Goal: Communication & Community: Ask a question

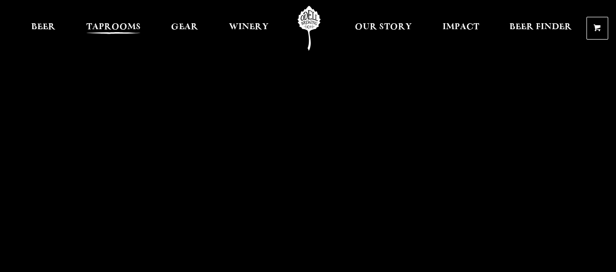
click at [128, 30] on span "Taprooms" at bounding box center [113, 27] width 54 height 8
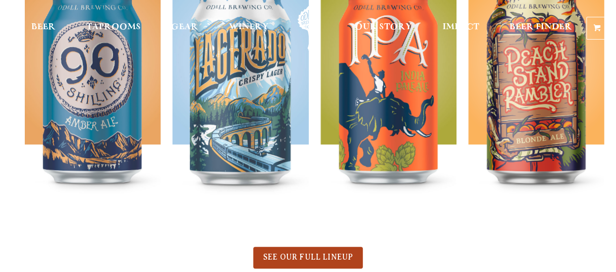
scroll to position [587, 0]
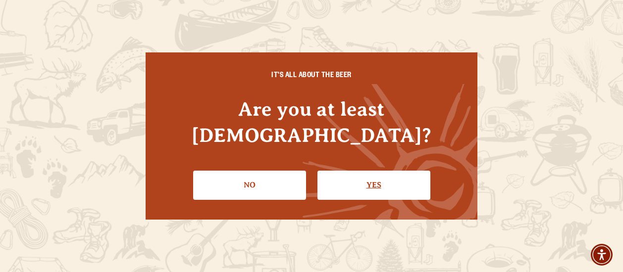
click at [353, 171] on link "Yes" at bounding box center [373, 185] width 113 height 29
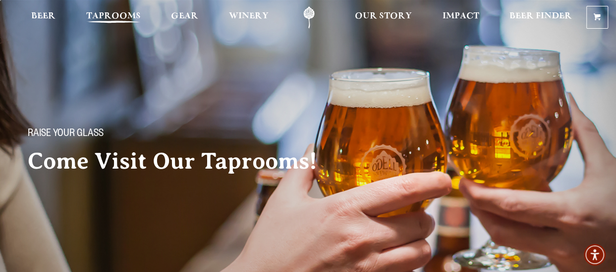
click at [113, 16] on span "Taprooms" at bounding box center [113, 16] width 54 height 8
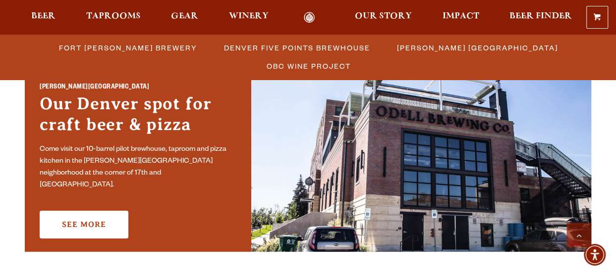
scroll to position [743, 0]
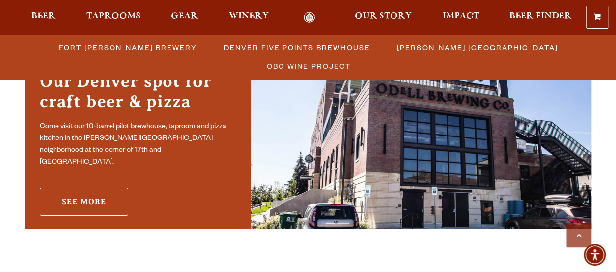
click at [107, 194] on link "See More" at bounding box center [84, 202] width 89 height 28
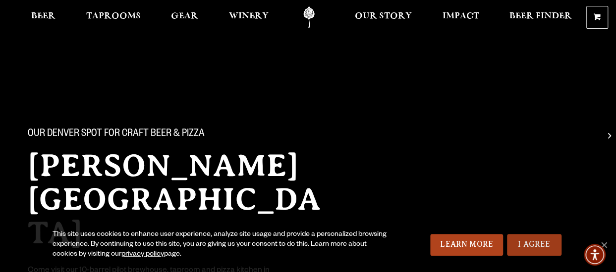
click at [515, 247] on link "I Agree" at bounding box center [534, 245] width 54 height 22
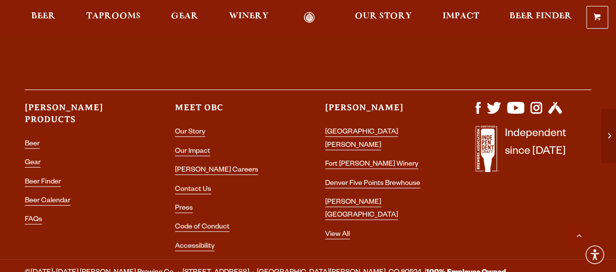
scroll to position [1337, 0]
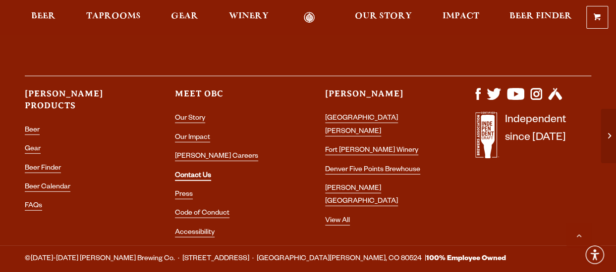
click at [193, 172] on link "Contact Us" at bounding box center [193, 176] width 36 height 9
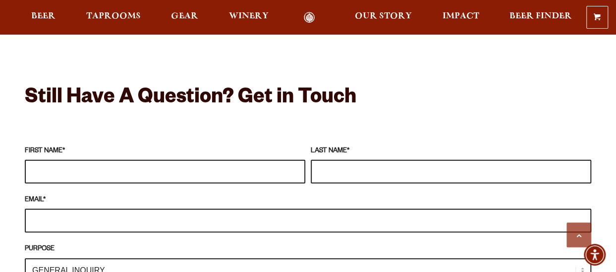
scroll to position [842, 0]
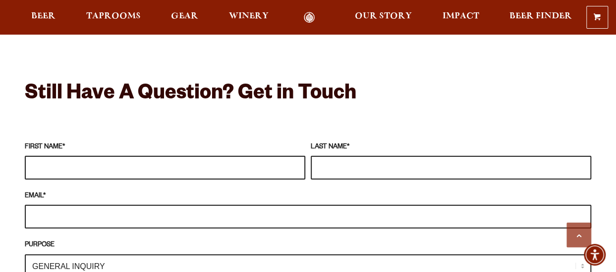
click at [95, 156] on input "FIRST NAME *" at bounding box center [165, 168] width 280 height 24
type input "[PERSON_NAME]"
type input "[EMAIL_ADDRESS][DOMAIN_NAME]"
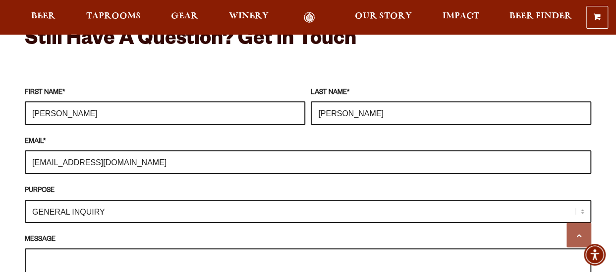
scroll to position [941, 0]
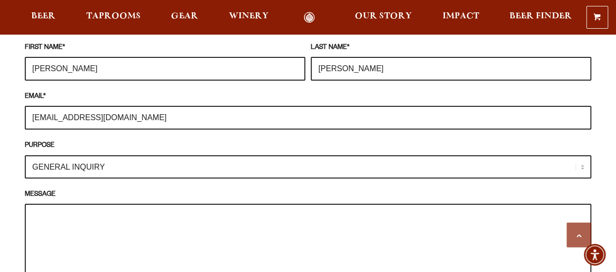
click at [187, 155] on select "GENERAL INQUIRY TAPROOM / BREWERY WINERY BOOK A TOUR MEDIA INQUIRY GEAR SHOP [P…" at bounding box center [308, 166] width 566 height 23
click at [25, 155] on select "GENERAL INQUIRY TAPROOM / BREWERY WINERY BOOK A TOUR MEDIA INQUIRY GEAR SHOP [P…" at bounding box center [308, 166] width 566 height 23
click at [103, 211] on textarea "MESSAGE" at bounding box center [308, 253] width 566 height 98
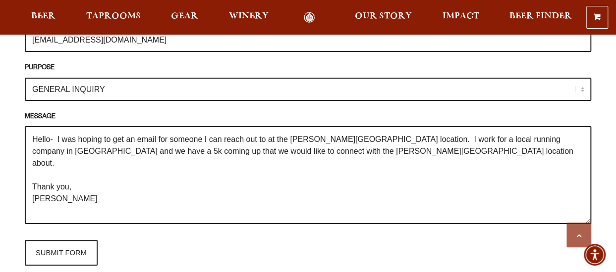
scroll to position [1089, 0]
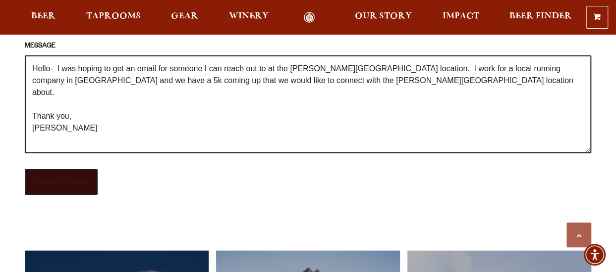
type textarea "Hello- I was hoping to get an email for someone I can reach out to at the [PERS…"
click at [82, 170] on input "SUBMIT FORM" at bounding box center [61, 182] width 73 height 26
type input "Sending"
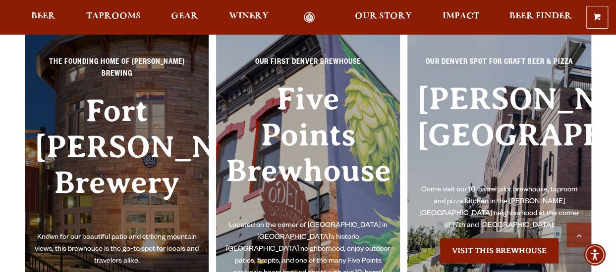
scroll to position [1089, 0]
